Goal: Information Seeking & Learning: Learn about a topic

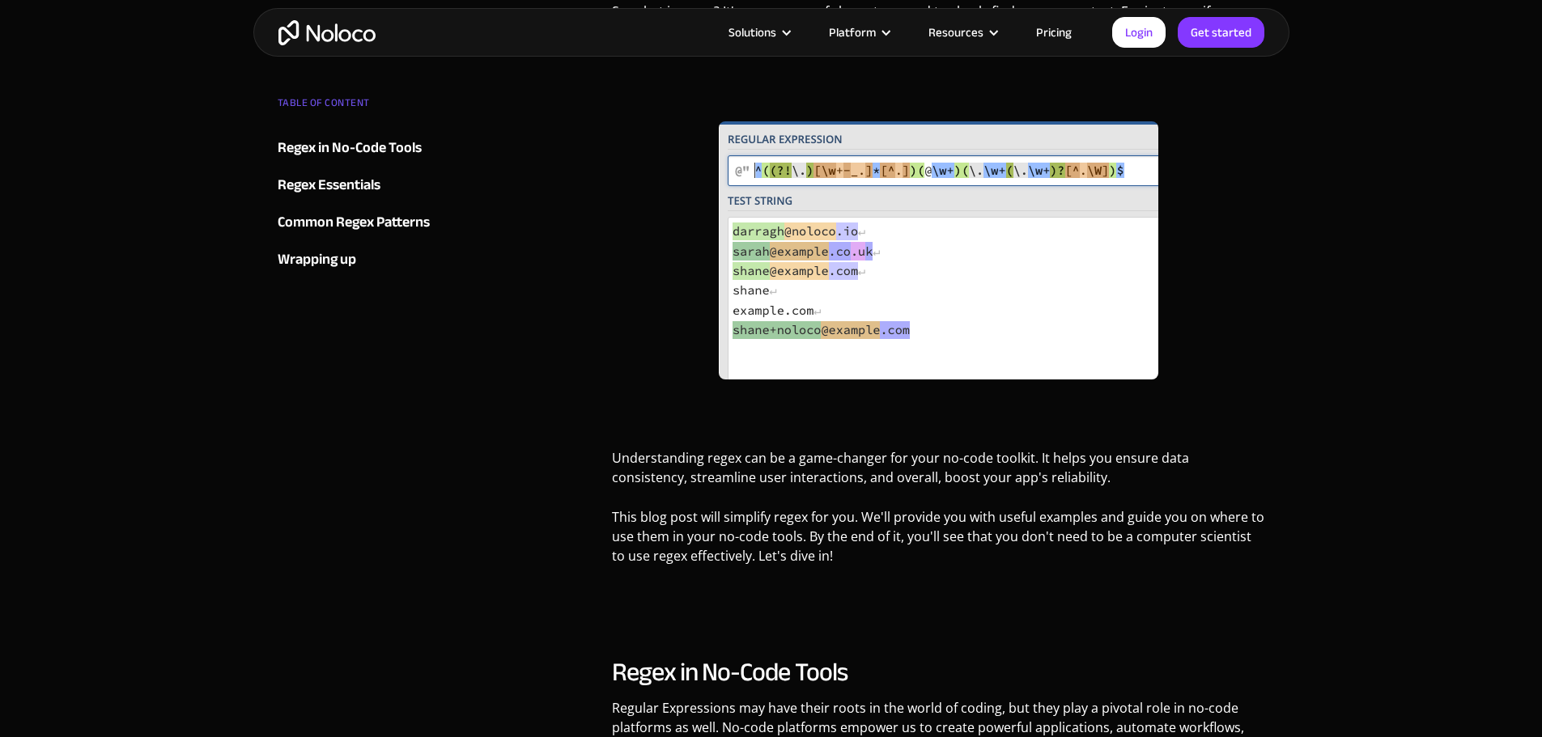
click at [354, 147] on div "Regex in No-Code Tools" at bounding box center [350, 148] width 144 height 24
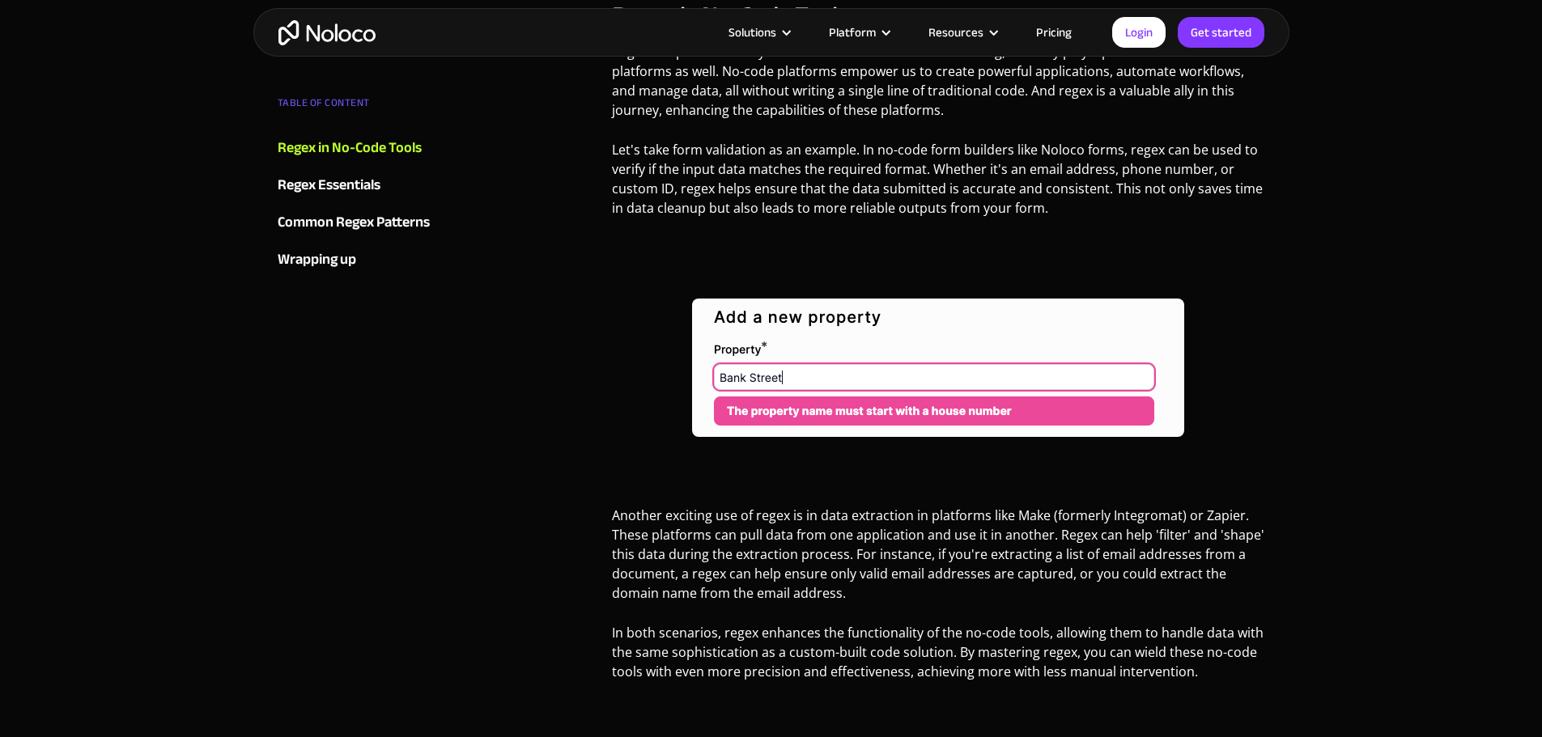
click at [358, 187] on div "Regex Essentials" at bounding box center [329, 185] width 103 height 24
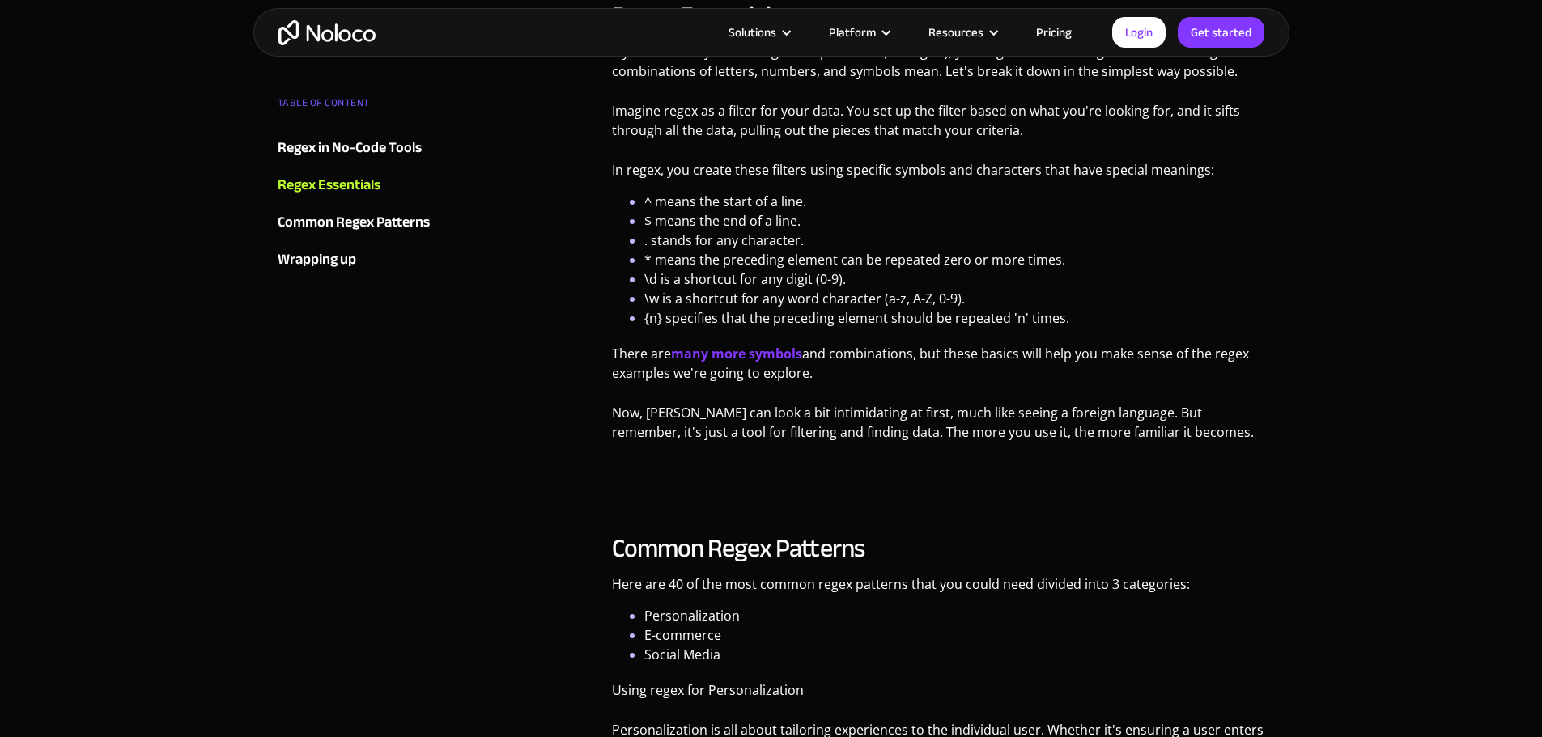
click at [357, 215] on div "Common Regex Patterns" at bounding box center [354, 222] width 152 height 24
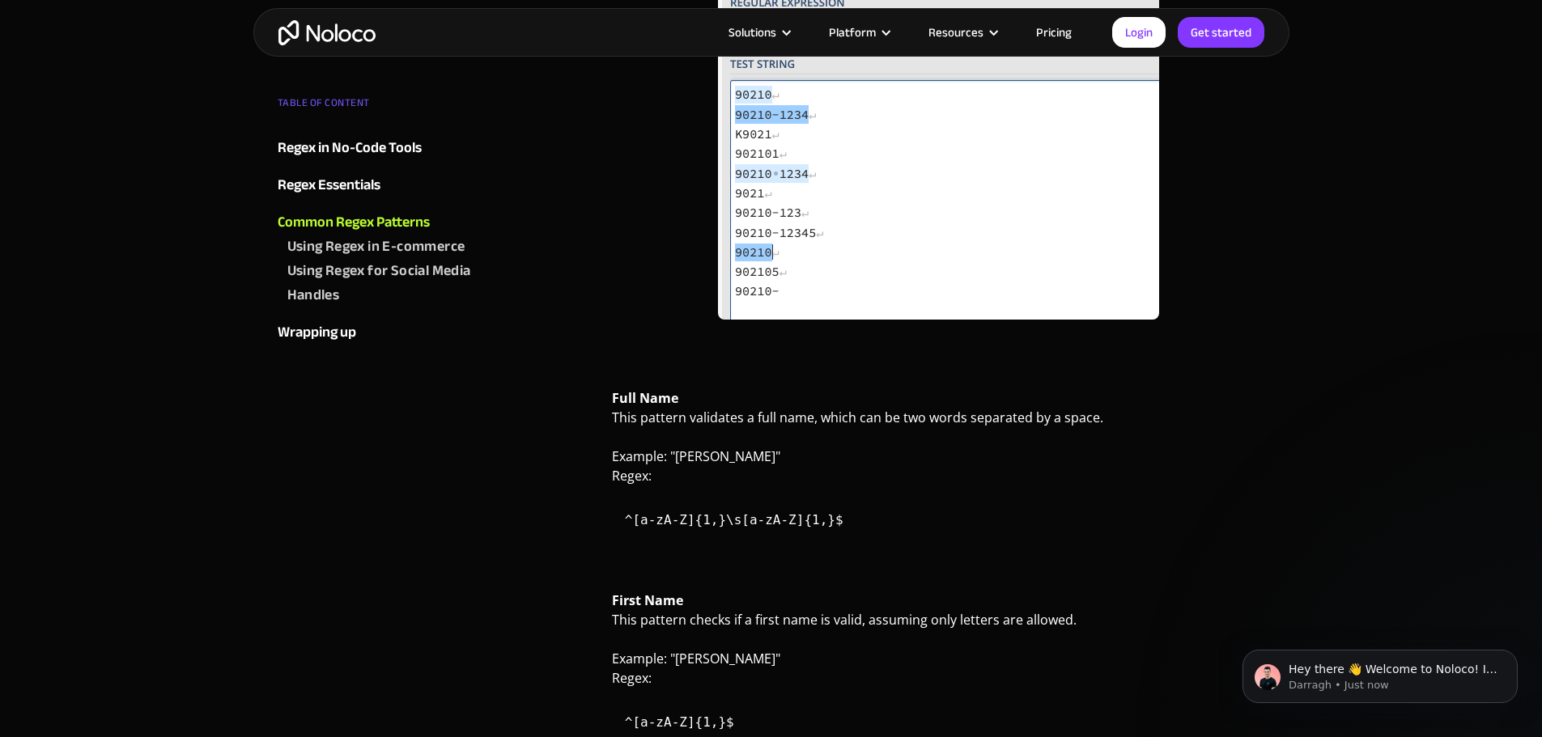
scroll to position [3210, 0]
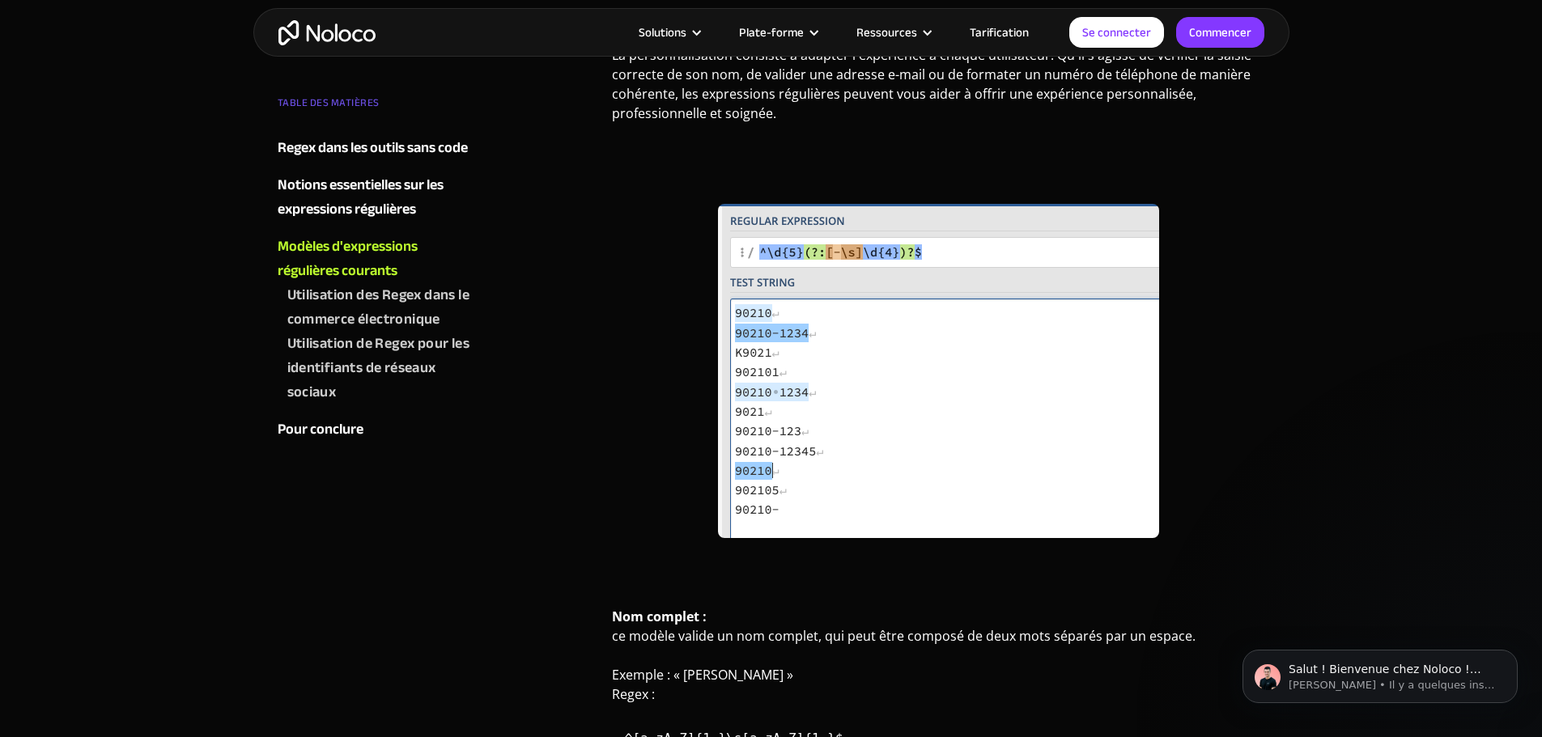
click at [344, 293] on font "Utilisation des Regex dans le commerce électronique" at bounding box center [378, 307] width 183 height 51
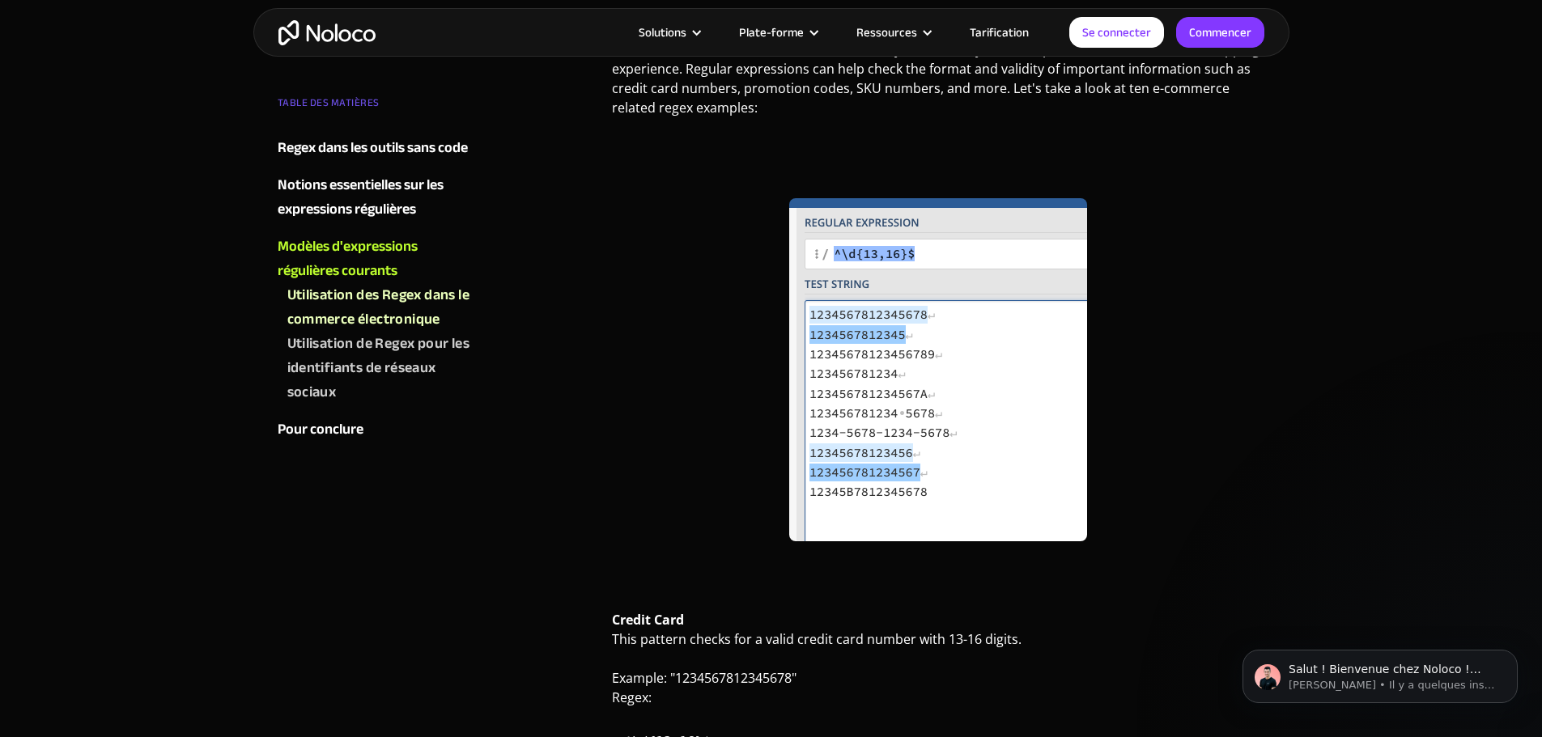
scroll to position [5776, 0]
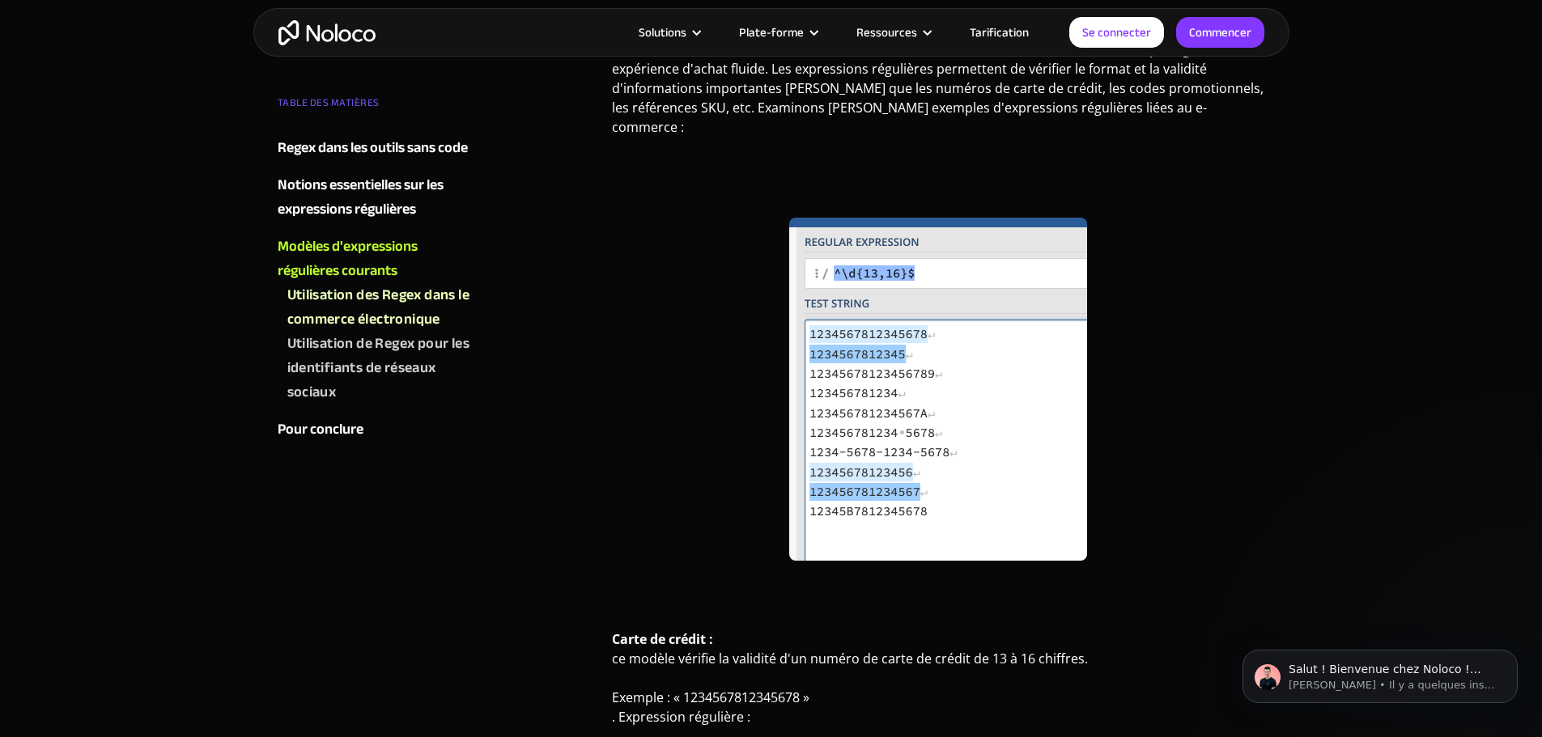
click at [345, 319] on font "Utilisation des Regex dans le commerce électronique" at bounding box center [378, 307] width 183 height 51
click at [347, 340] on font "Utilisation de Regex pour les identifiants de réseaux sociaux" at bounding box center [378, 367] width 183 height 75
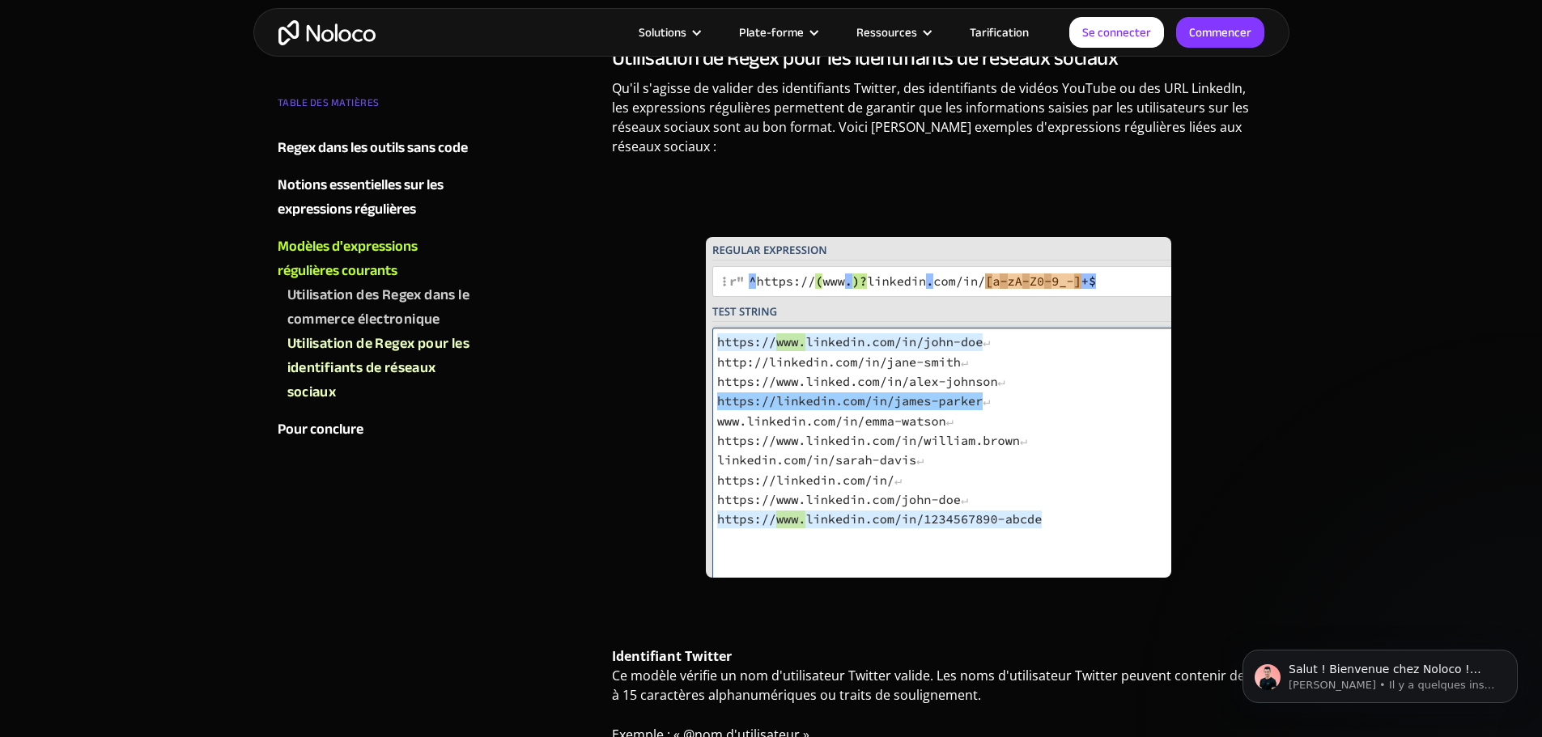
click at [347, 373] on font "Utilisation de Regex pour les identifiants de réseaux sociaux" at bounding box center [378, 367] width 183 height 75
click at [352, 370] on font "Utilisation de Regex pour les identifiants de réseaux sociaux" at bounding box center [378, 367] width 183 height 75
click at [336, 430] on font "Pour conclure" at bounding box center [321, 429] width 86 height 27
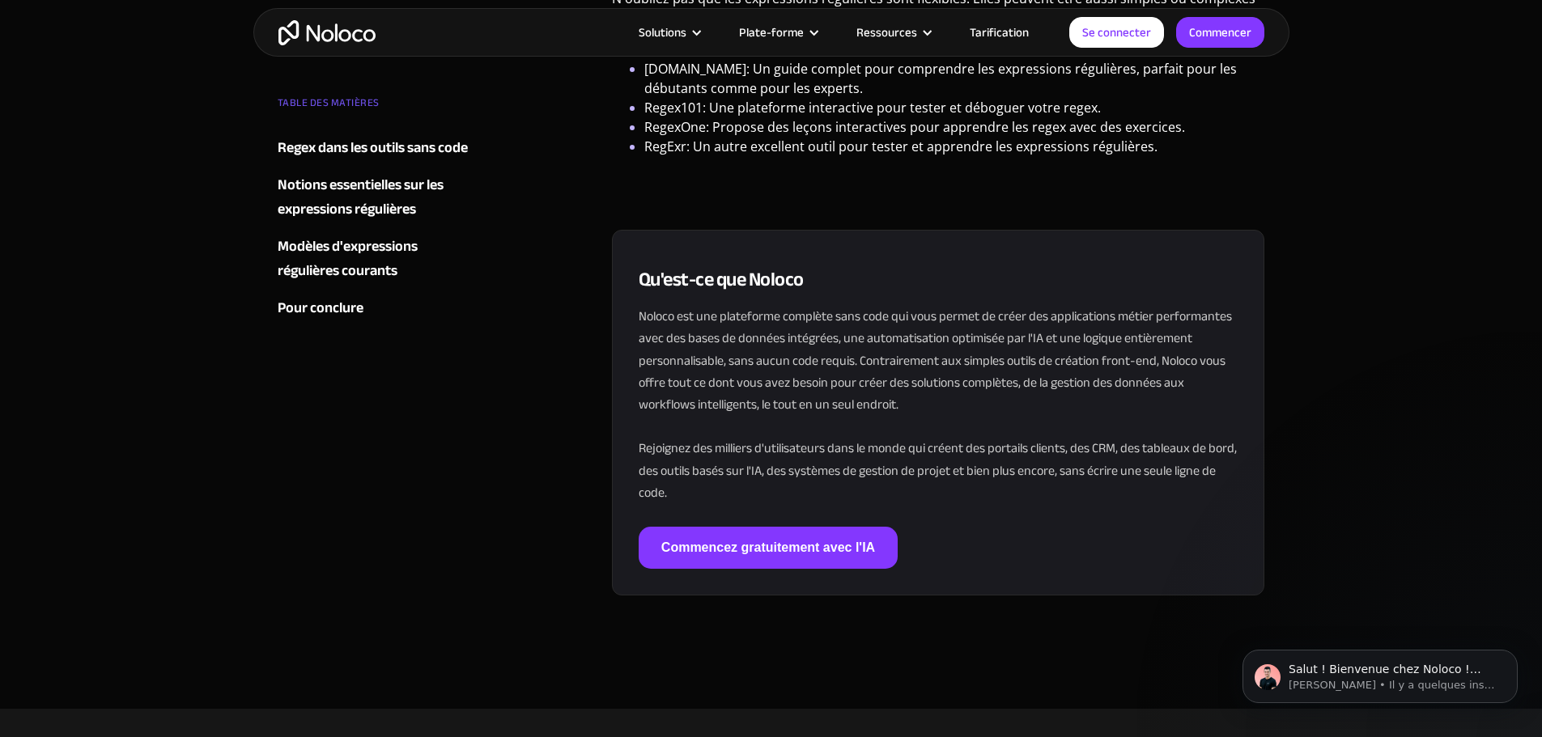
scroll to position [11752, 0]
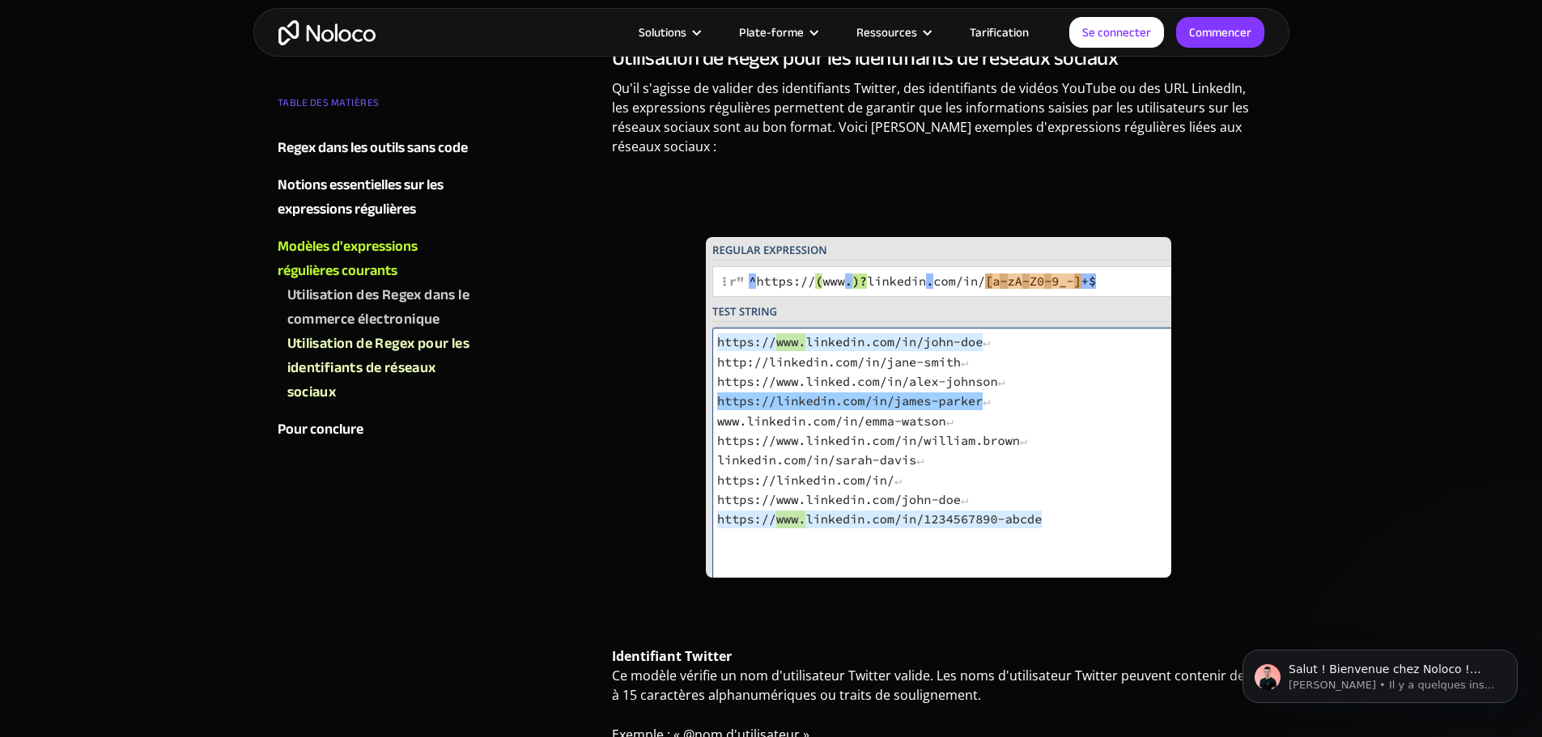
scroll to position [5776, 0]
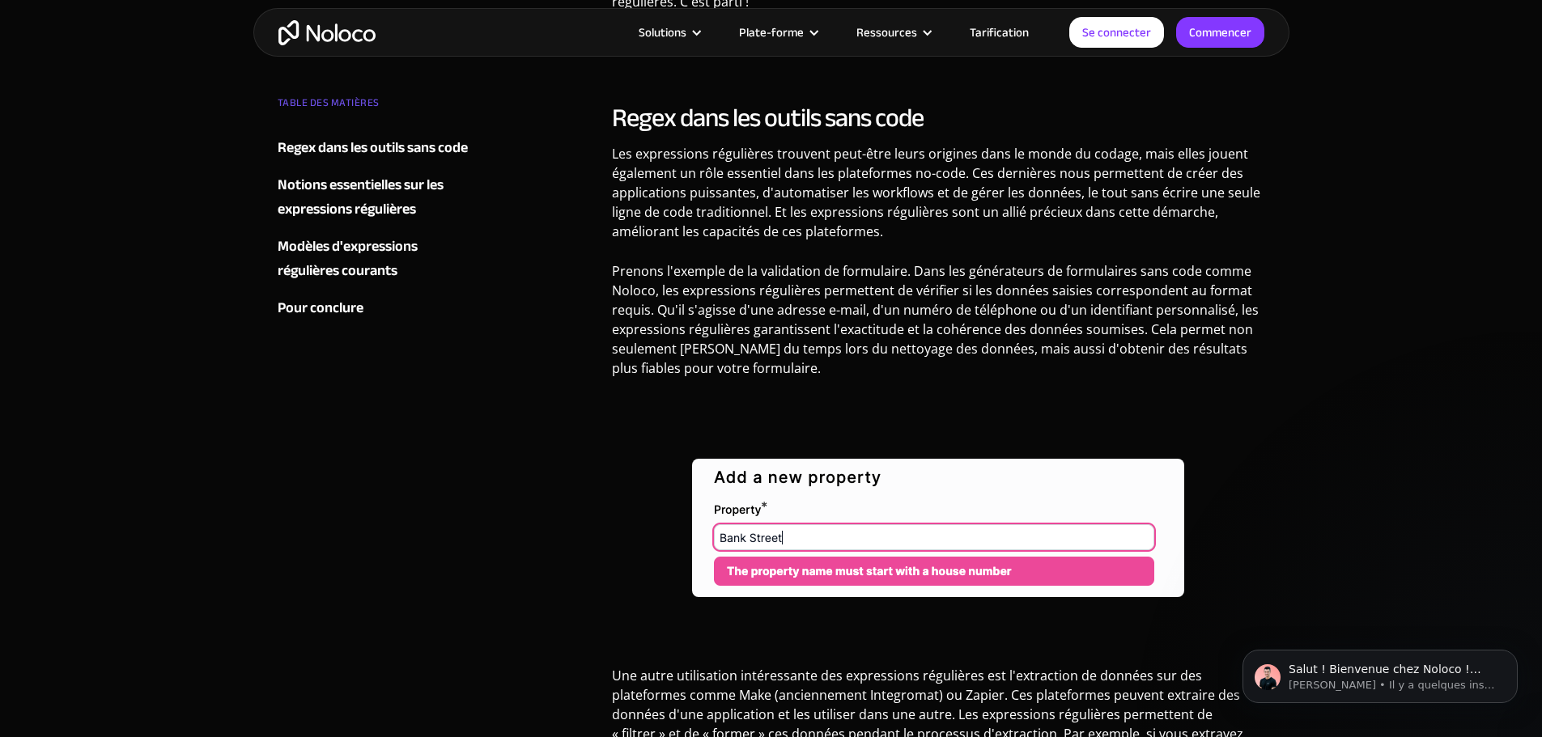
scroll to position [809, 0]
